Goal: Task Accomplishment & Management: Manage account settings

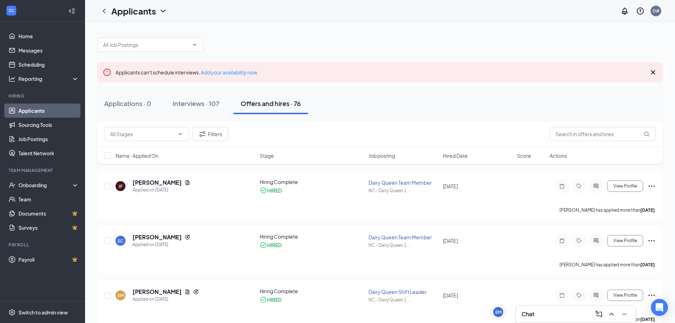
click at [43, 111] on link "Applicants" at bounding box center [48, 111] width 61 height 14
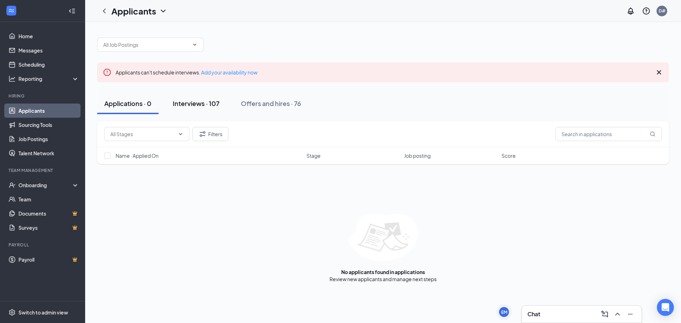
click at [202, 109] on button "Interviews · 107" at bounding box center [196, 103] width 61 height 21
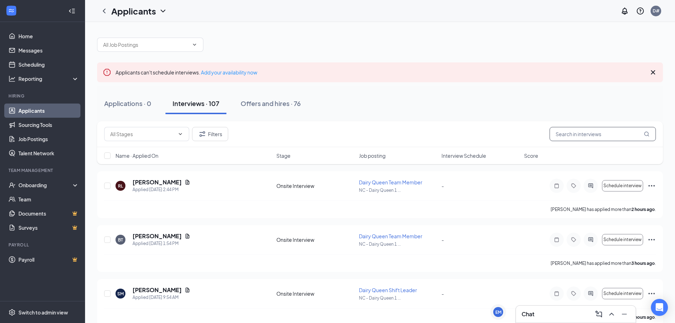
click at [605, 129] on input "text" at bounding box center [603, 134] width 106 height 14
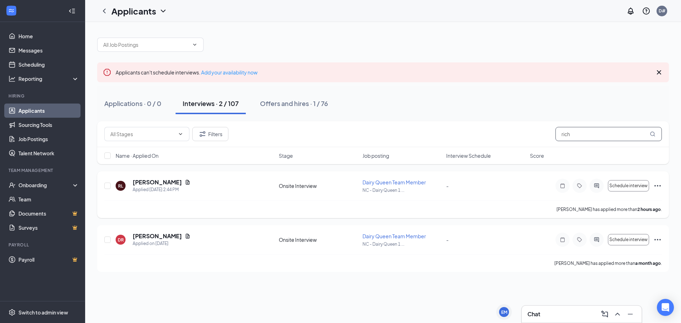
type input "rich"
drag, startPoint x: 190, startPoint y: 197, endPoint x: 129, endPoint y: 186, distance: 61.9
click at [129, 186] on div "[PERSON_NAME] Applied [DATE] 2:44 PM Onsite Interview Dairy Queen Team Member N…" at bounding box center [382, 189] width 557 height 22
click at [220, 195] on div "[PERSON_NAME] Applied [DATE] 2:44 PM Onsite Interview Dairy Queen Team Member N…" at bounding box center [382, 189] width 557 height 22
click at [149, 182] on h5 "[PERSON_NAME]" at bounding box center [157, 182] width 49 height 8
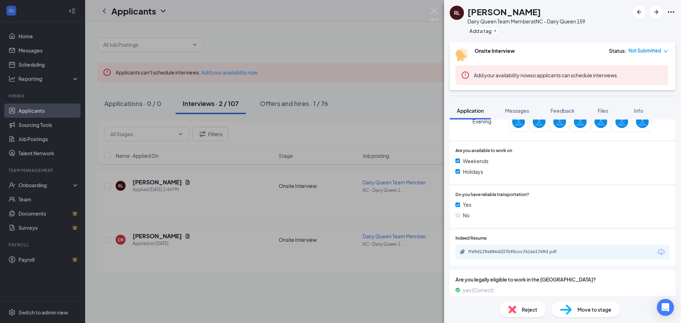
scroll to position [304, 0]
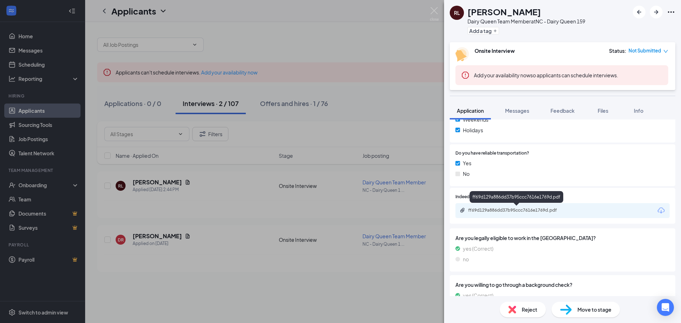
click at [521, 208] on div "ff69d129a886dd37b95ccc7616e1769d.pdf" at bounding box center [517, 210] width 99 height 6
